Goal: Transaction & Acquisition: Book appointment/travel/reservation

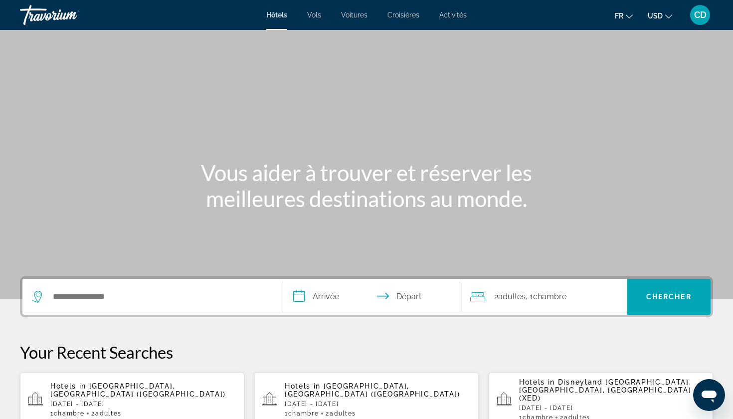
click at [313, 25] on div "Hôtels Vols Voitures Croisières Activités Hôtels Vols Voitures Croisières Activ…" at bounding box center [366, 15] width 733 height 26
click at [314, 18] on span "Vols" at bounding box center [314, 15] width 14 height 8
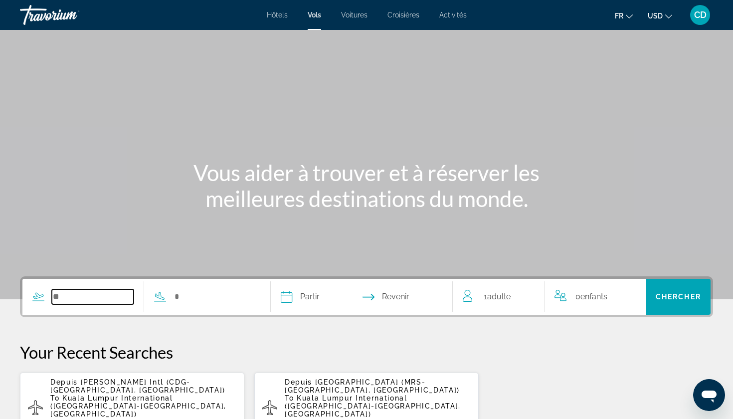
click at [67, 296] on input "Search widget" at bounding box center [93, 296] width 82 height 15
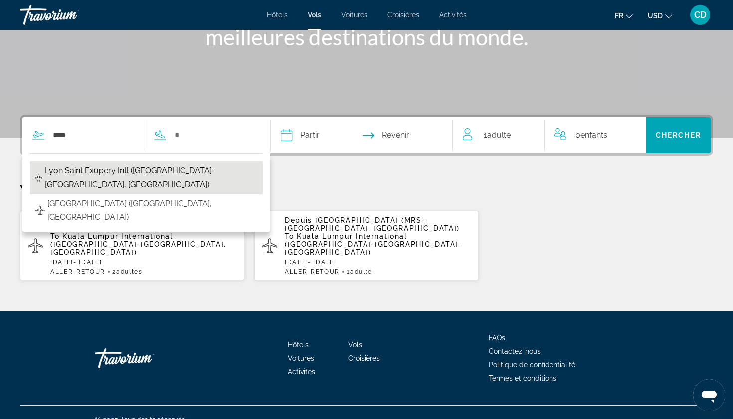
click at [90, 172] on span "Lyon Saint Exupery Intl ([GEOGRAPHIC_DATA]-[GEOGRAPHIC_DATA], [GEOGRAPHIC_DATA])" at bounding box center [151, 177] width 213 height 28
type input "**********"
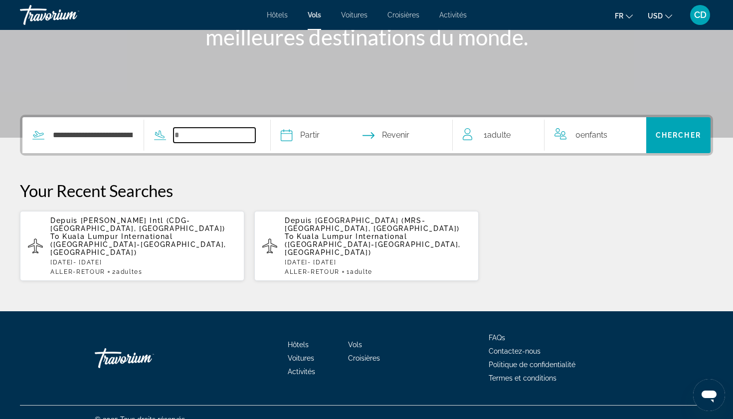
click at [227, 135] on input "Search widget" at bounding box center [214, 135] width 82 height 15
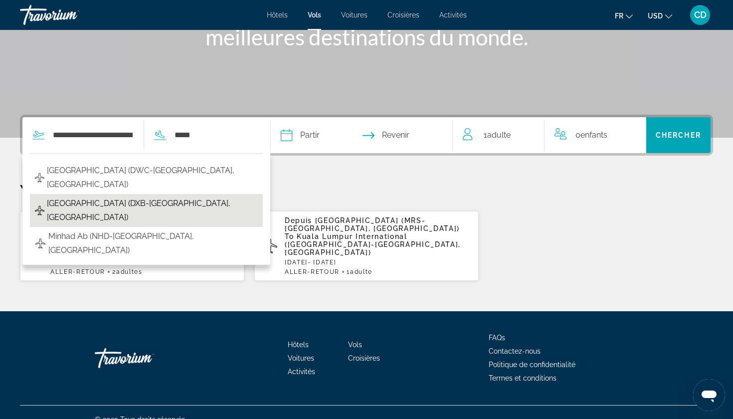
click at [174, 204] on span "[GEOGRAPHIC_DATA] (DXB-[GEOGRAPHIC_DATA], [GEOGRAPHIC_DATA])" at bounding box center [152, 210] width 211 height 28
type input "**********"
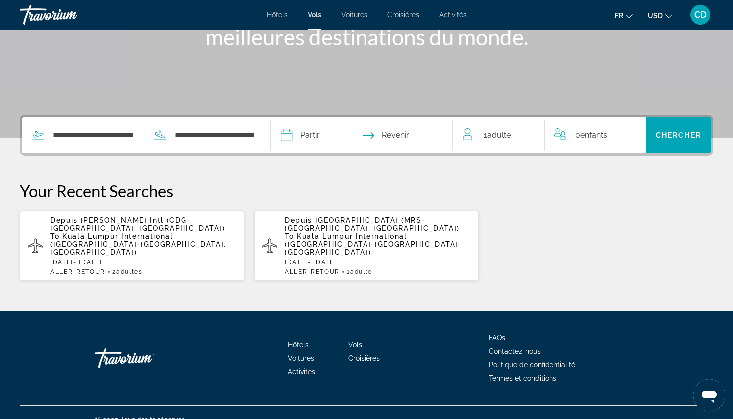
click at [337, 134] on input "Depart date" at bounding box center [323, 136] width 90 height 39
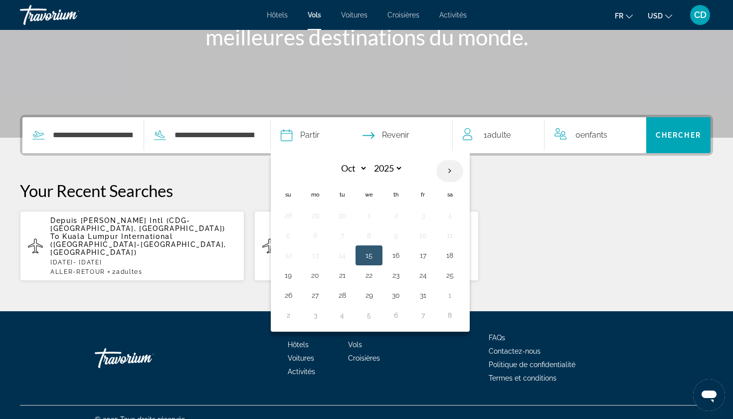
click at [463, 173] on th "Next month" at bounding box center [449, 171] width 27 height 22
select select "*"
select select "****"
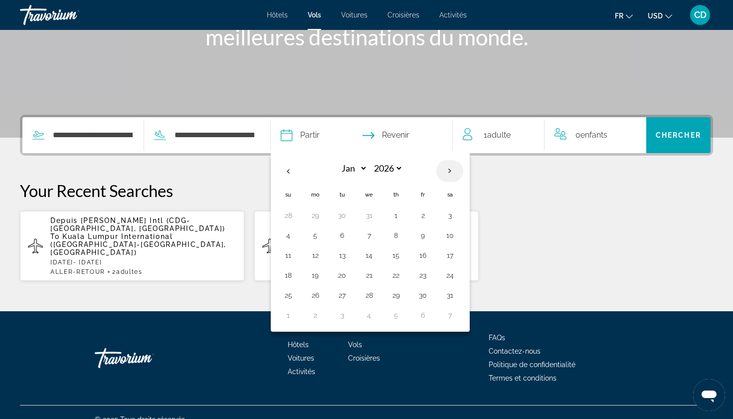
click at [463, 173] on th "Next month" at bounding box center [449, 171] width 27 height 22
select select "*"
click at [296, 297] on button "22" at bounding box center [288, 295] width 16 height 14
type input "**********"
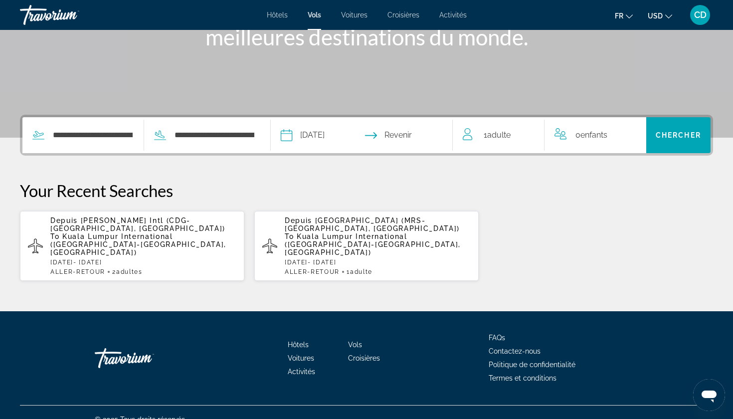
click at [430, 138] on input "Return date" at bounding box center [411, 136] width 90 height 39
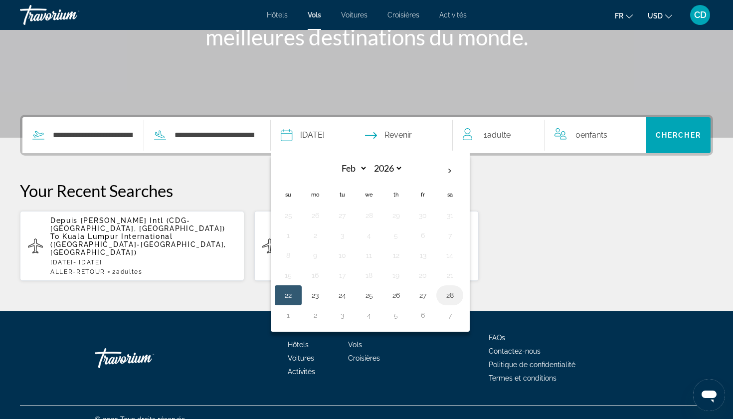
click at [458, 298] on button "28" at bounding box center [450, 295] width 16 height 14
type input "**********"
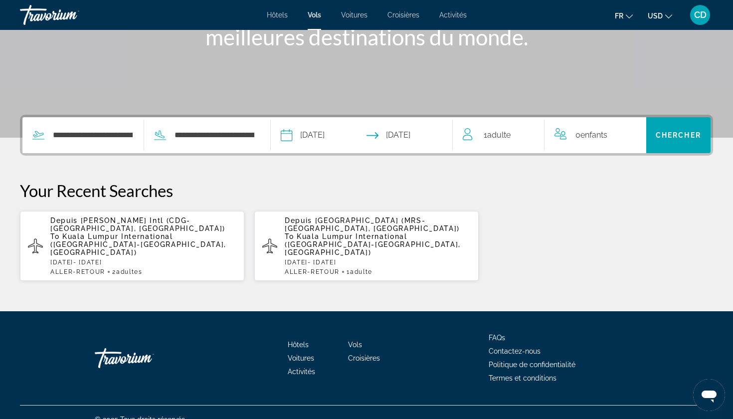
click at [509, 130] on span "1 Adulte Adultes" at bounding box center [496, 135] width 27 height 14
click at [528, 134] on icon "Increment adults" at bounding box center [529, 133] width 9 height 12
click at [627, 134] on icon "Increment children" at bounding box center [631, 133] width 9 height 12
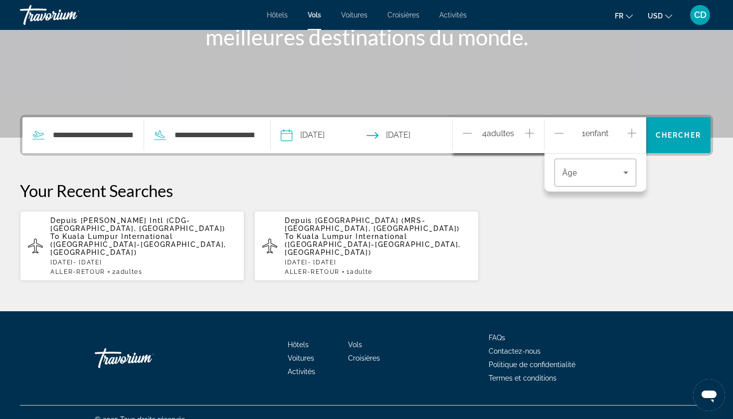
click at [627, 134] on icon "Increment children" at bounding box center [631, 133] width 9 height 12
click at [609, 171] on span "Travelers: 4 adults, 2 children" at bounding box center [592, 172] width 61 height 12
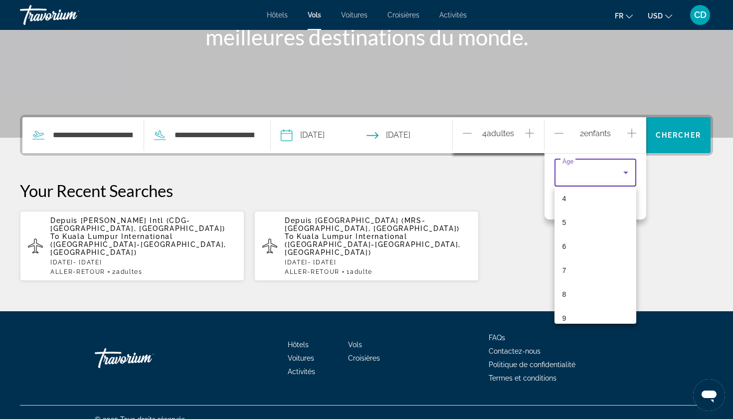
scroll to position [100, 0]
click at [574, 269] on mat-option "7" at bounding box center [595, 270] width 82 height 24
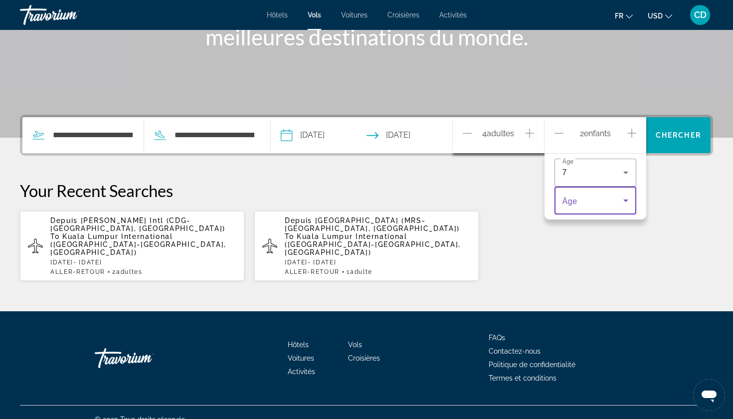
click at [586, 195] on span "Travelers: 4 adults, 2 children" at bounding box center [592, 200] width 61 height 12
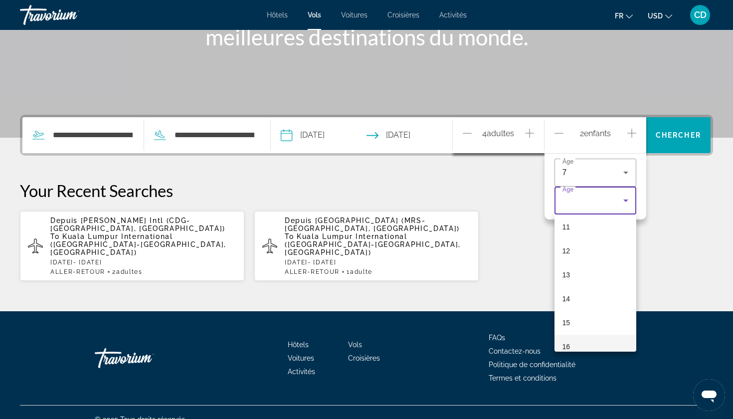
scroll to position [263, 0]
click at [578, 237] on mat-option "11" at bounding box center [595, 230] width 82 height 24
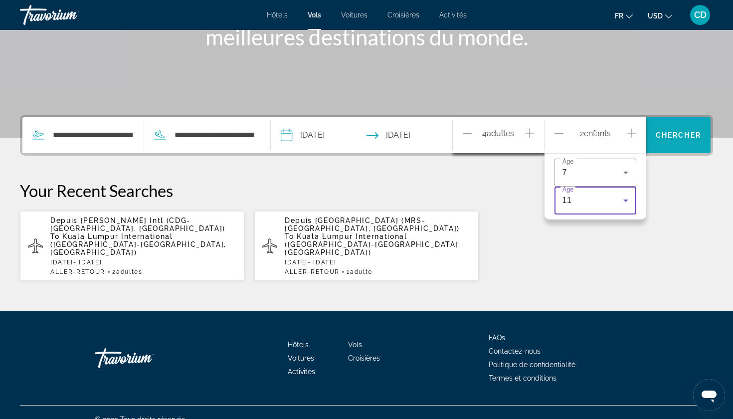
click at [681, 142] on span "Search" at bounding box center [678, 135] width 64 height 24
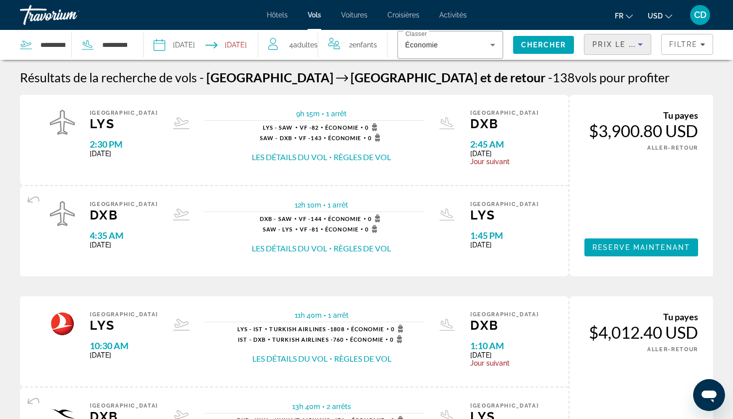
click at [624, 48] on span "Prix ​​le plus bas" at bounding box center [631, 44] width 78 height 8
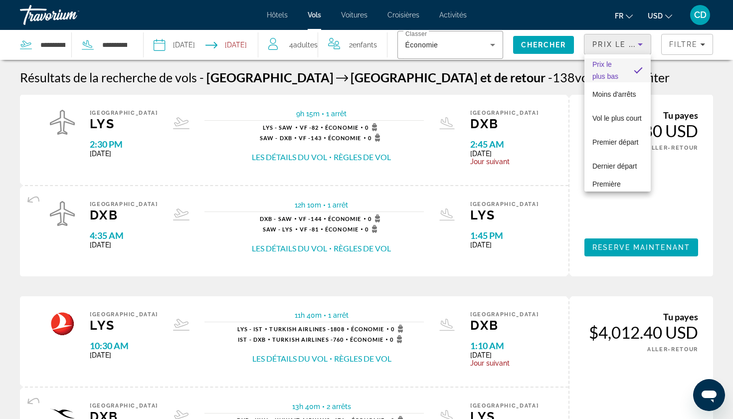
click at [678, 78] on div at bounding box center [366, 209] width 733 height 419
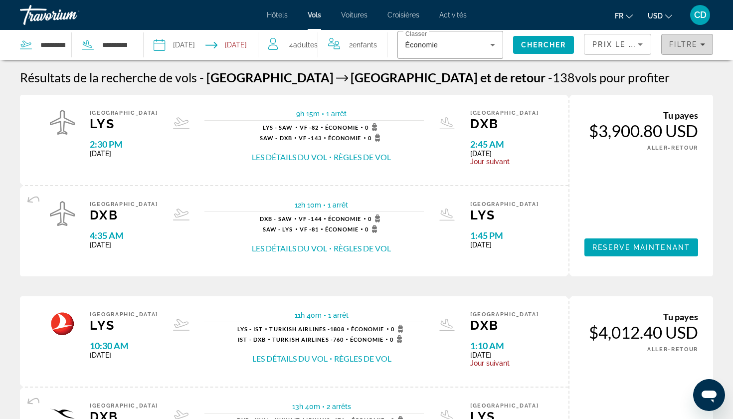
click at [687, 49] on span "Filters" at bounding box center [686, 44] width 51 height 24
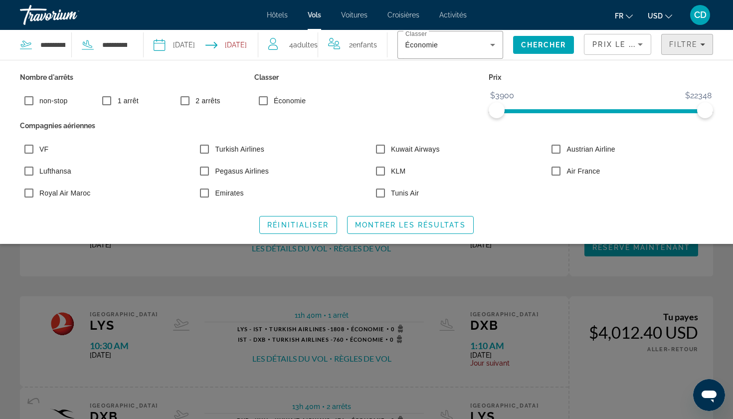
click at [687, 49] on span "Filters" at bounding box center [686, 44] width 51 height 24
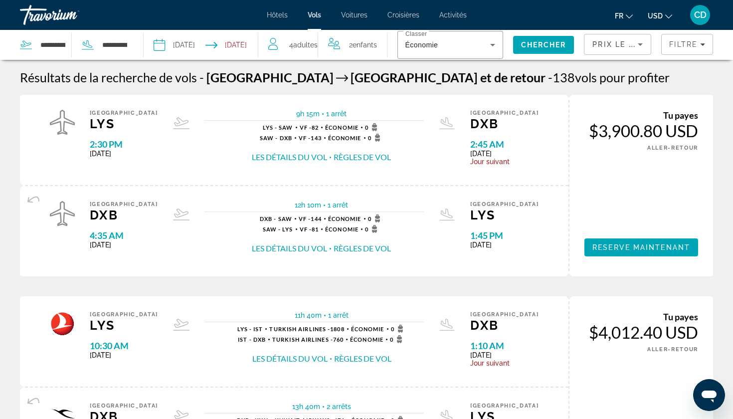
click at [659, 18] on span "USD" at bounding box center [654, 16] width 15 height 8
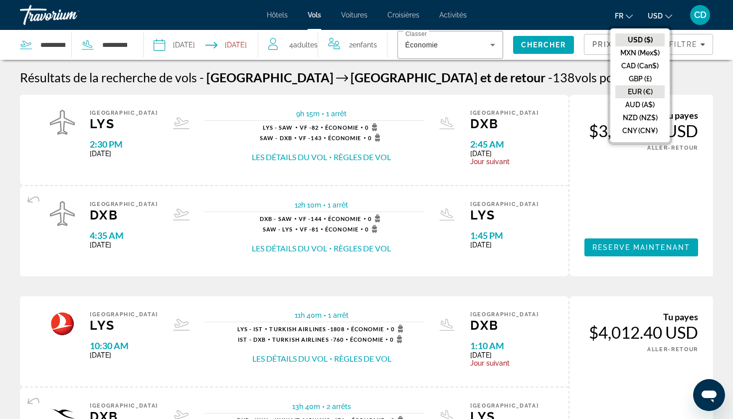
click at [638, 90] on button "EUR (€)" at bounding box center [639, 91] width 49 height 13
